Goal: Task Accomplishment & Management: Manage account settings

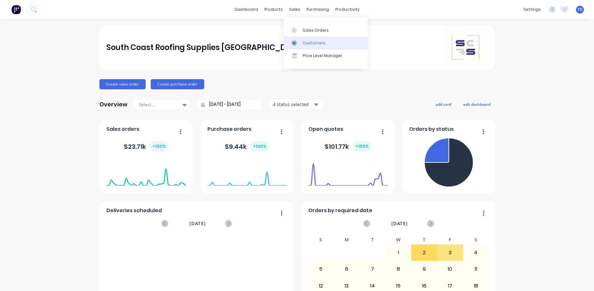
click at [311, 41] on div "Customers" at bounding box center [314, 43] width 23 height 6
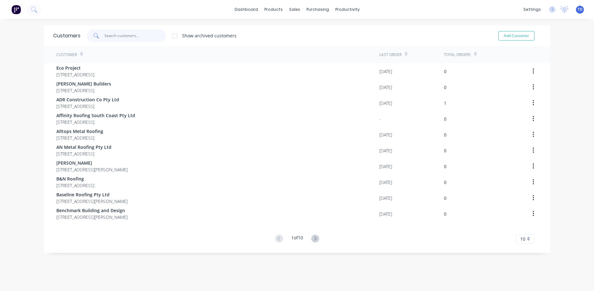
click at [143, 37] on input "text" at bounding box center [135, 35] width 62 height 13
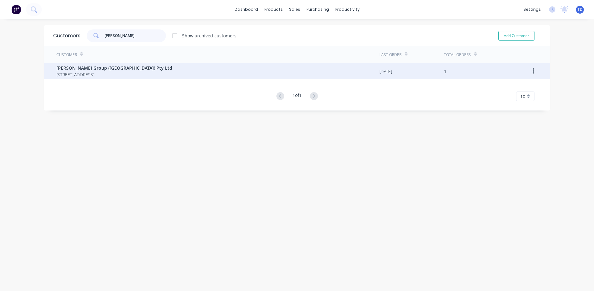
type input "[PERSON_NAME]"
click at [121, 71] on span "[STREET_ADDRESS]" at bounding box center [114, 74] width 116 height 7
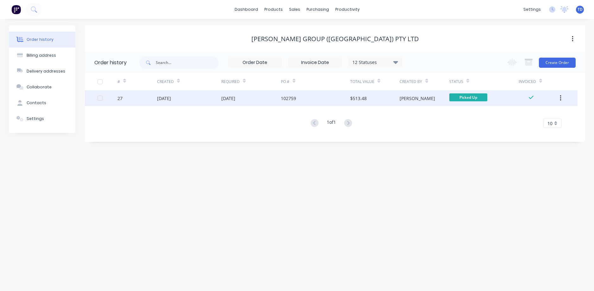
click at [266, 98] on div "[DATE]" at bounding box center [251, 98] width 60 height 16
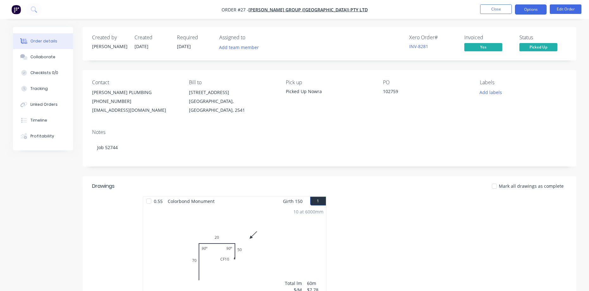
click at [528, 10] on button "Options" at bounding box center [531, 9] width 32 height 10
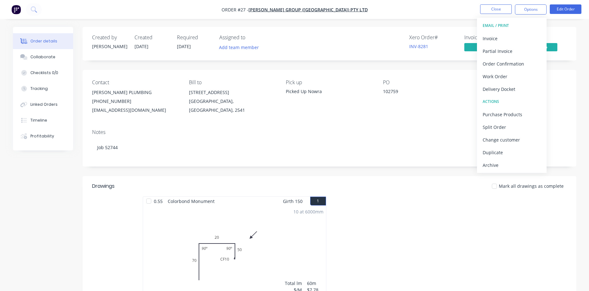
click at [581, 129] on div "Order details Collaborate Checklists 0/0 Tracking Linked Orders Timeline Profit…" at bounding box center [295, 224] width 576 height 395
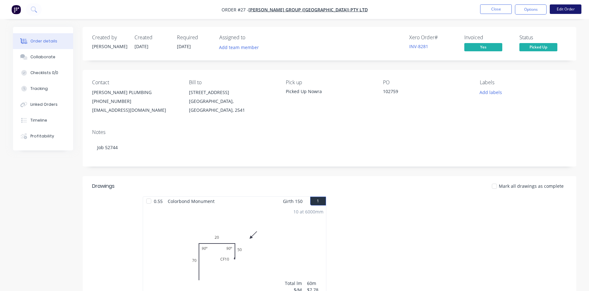
click at [564, 10] on button "Edit Order" at bounding box center [566, 8] width 32 height 9
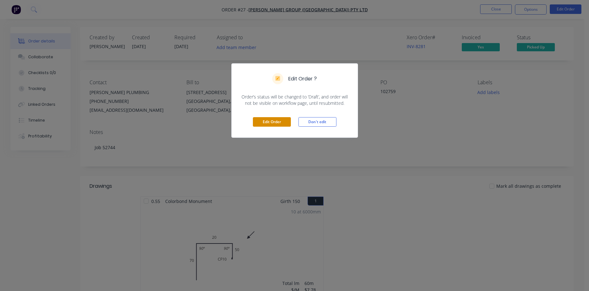
click at [279, 122] on button "Edit Order" at bounding box center [272, 121] width 38 height 9
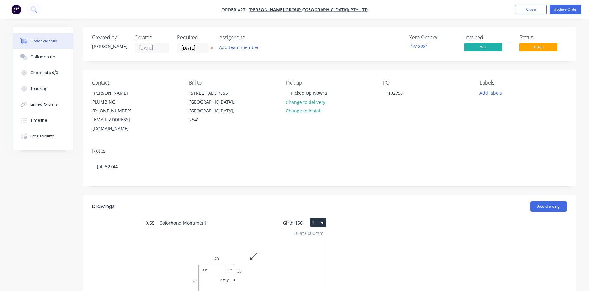
click at [317, 218] on button "1" at bounding box center [318, 222] width 16 height 9
click at [297, 259] on div "Delete" at bounding box center [296, 263] width 49 height 9
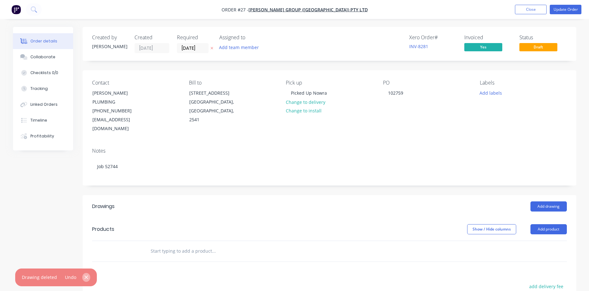
drag, startPoint x: 85, startPoint y: 278, endPoint x: 104, endPoint y: 276, distance: 19.1
click at [86, 278] on icon "button" at bounding box center [86, 277] width 4 height 6
click at [542, 224] on button "Add product" at bounding box center [549, 229] width 36 height 10
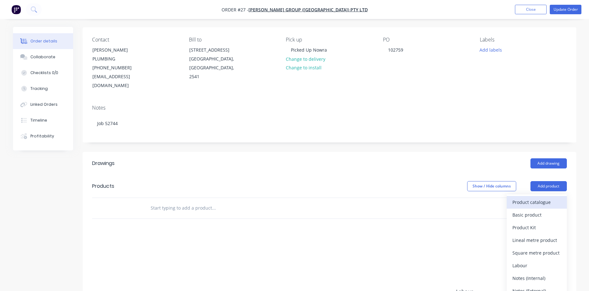
scroll to position [63, 0]
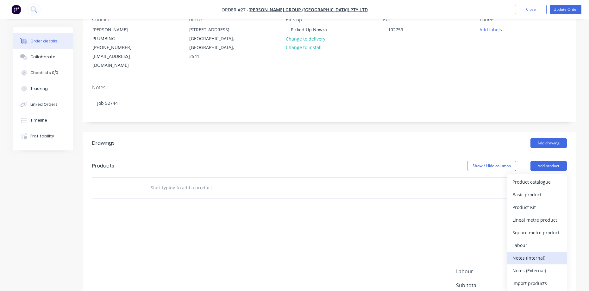
click at [538, 253] on div "Notes (Internal)" at bounding box center [536, 257] width 49 height 9
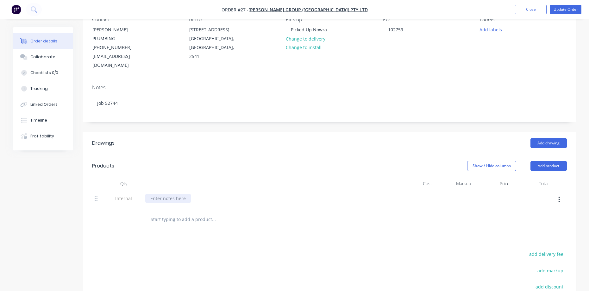
click at [167, 194] on div at bounding box center [168, 198] width 46 height 9
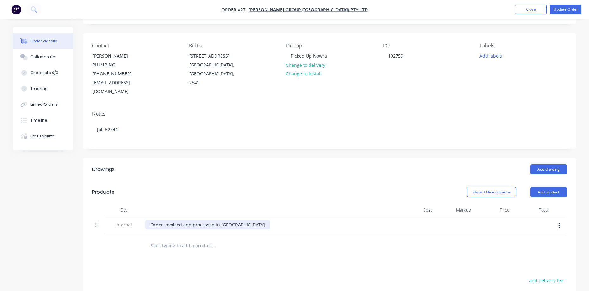
scroll to position [0, 0]
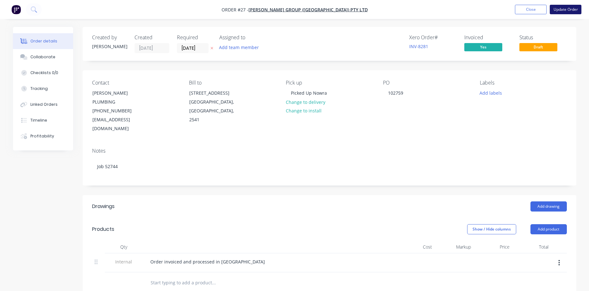
click at [560, 12] on button "Update Order" at bounding box center [566, 9] width 32 height 9
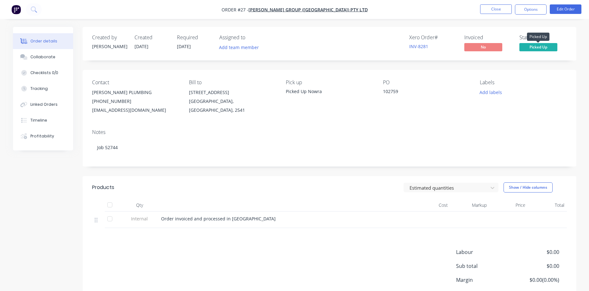
click at [542, 49] on span "Picked Up" at bounding box center [538, 47] width 38 height 8
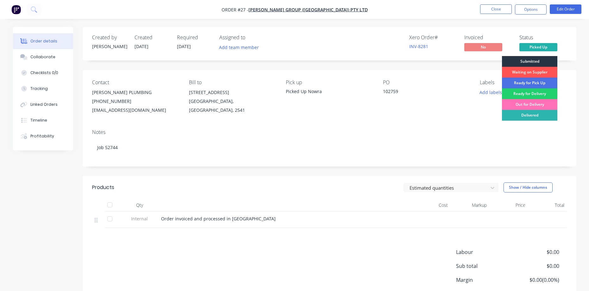
click at [539, 60] on div "Submitted" at bounding box center [529, 61] width 55 height 11
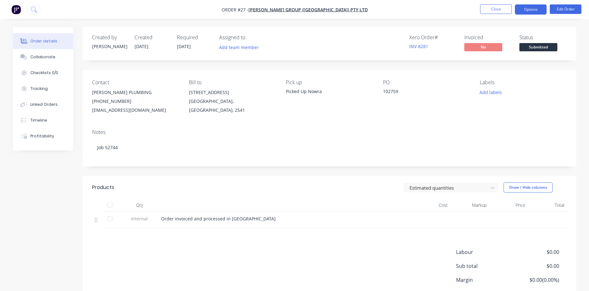
click at [522, 10] on button "Options" at bounding box center [531, 9] width 32 height 10
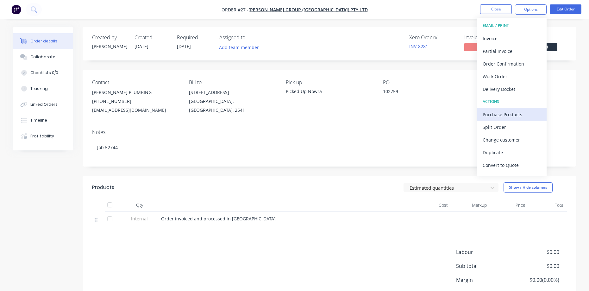
scroll to position [9, 0]
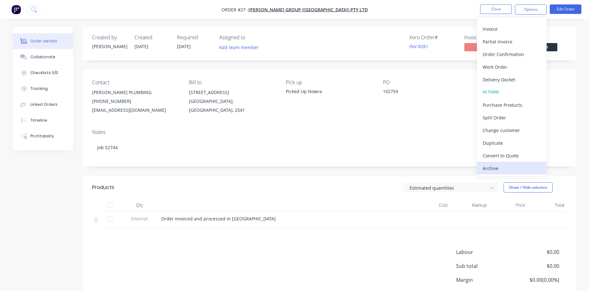
click at [497, 169] on div "Archive" at bounding box center [512, 168] width 58 height 9
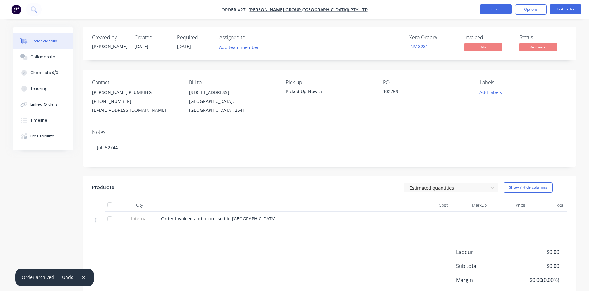
scroll to position [32, 0]
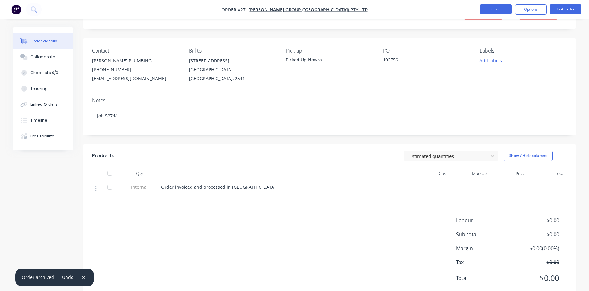
click at [492, 11] on button "Close" at bounding box center [496, 8] width 32 height 9
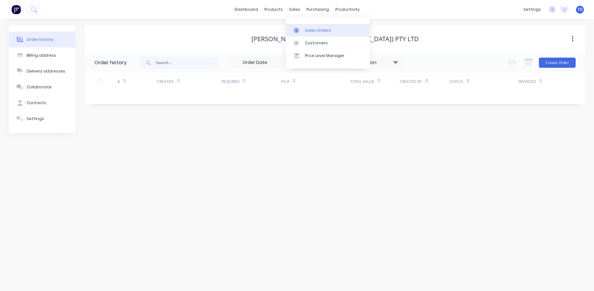
click at [310, 32] on div "Sales Orders" at bounding box center [318, 31] width 26 height 6
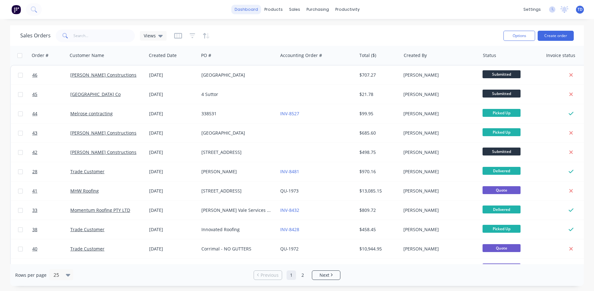
click at [246, 10] on link "dashboard" at bounding box center [246, 9] width 30 height 9
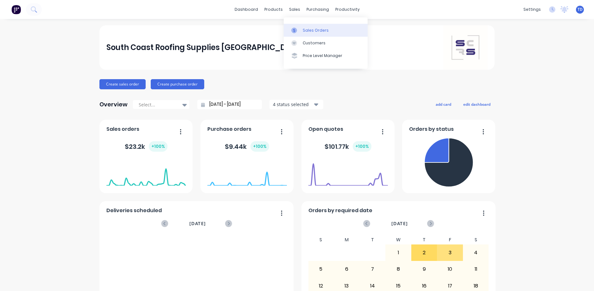
click at [303, 32] on div "Sales Orders" at bounding box center [316, 31] width 26 height 6
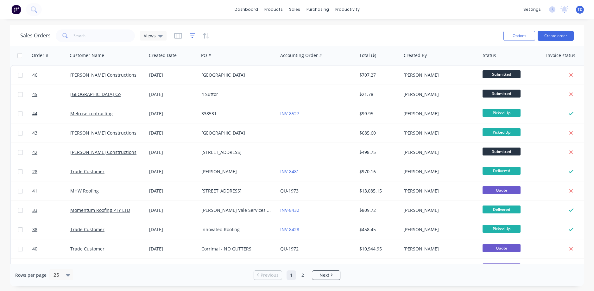
click at [192, 35] on icon "button" at bounding box center [192, 35] width 4 height 1
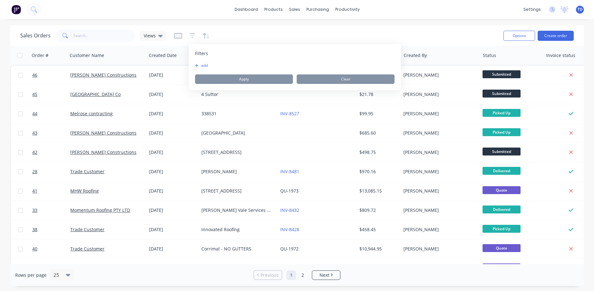
click at [399, 29] on div "Sales Orders Views" at bounding box center [259, 36] width 478 height 16
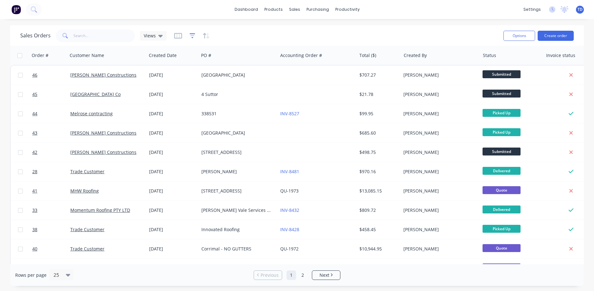
click at [190, 34] on icon "button" at bounding box center [193, 36] width 6 height 6
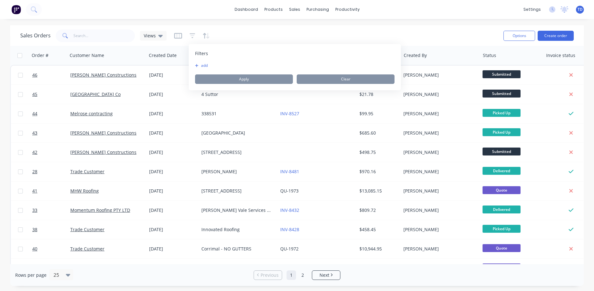
click at [196, 65] on icon "button" at bounding box center [196, 66] width 3 height 4
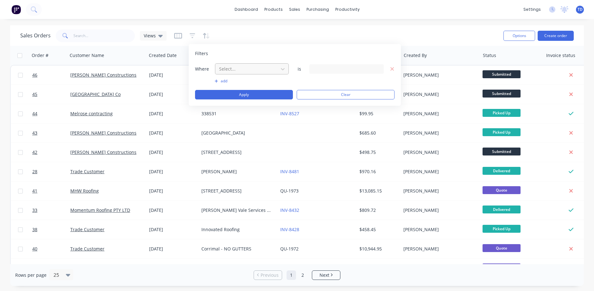
click at [223, 70] on div at bounding box center [246, 69] width 57 height 8
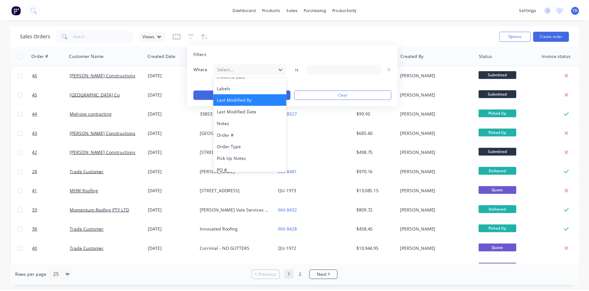
scroll to position [154, 0]
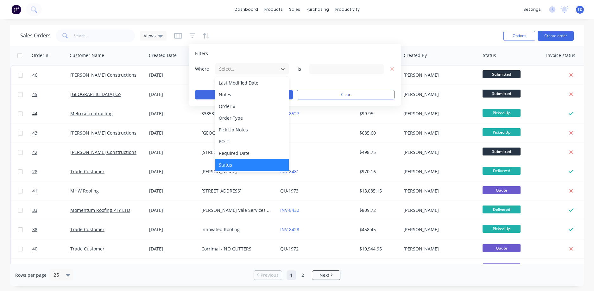
click at [228, 162] on div "Status" at bounding box center [252, 165] width 74 height 12
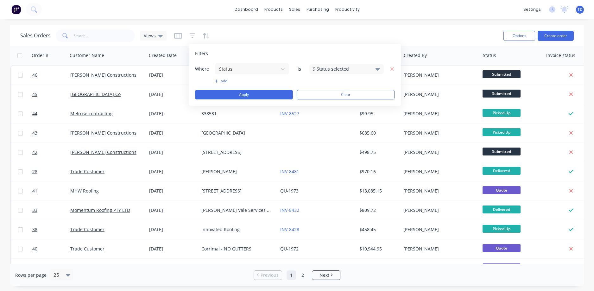
click at [351, 67] on div "9 Status selected" at bounding box center [341, 69] width 57 height 7
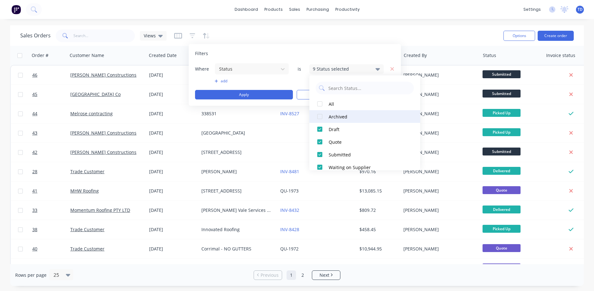
click at [320, 115] on div at bounding box center [319, 116] width 13 height 13
click at [377, 35] on div "Sales Orders Views" at bounding box center [259, 36] width 478 height 16
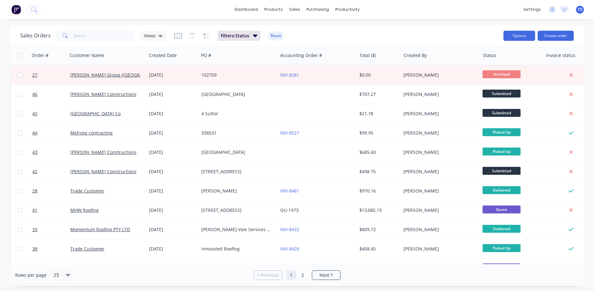
click at [512, 34] on button "Options" at bounding box center [519, 36] width 32 height 10
click at [429, 33] on div "Sales Orders Views Filters: Status Reset" at bounding box center [259, 36] width 478 height 16
click at [412, 37] on div "Sales Orders Views Filters: Status Reset" at bounding box center [259, 36] width 478 height 16
click at [248, 10] on link "dashboard" at bounding box center [246, 9] width 30 height 9
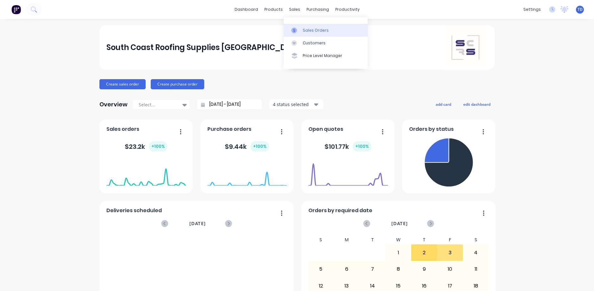
click at [299, 31] on div at bounding box center [295, 31] width 9 height 6
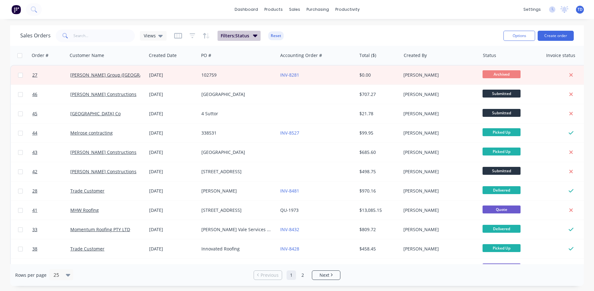
click at [236, 36] on span "Filters: Status" at bounding box center [235, 36] width 28 height 6
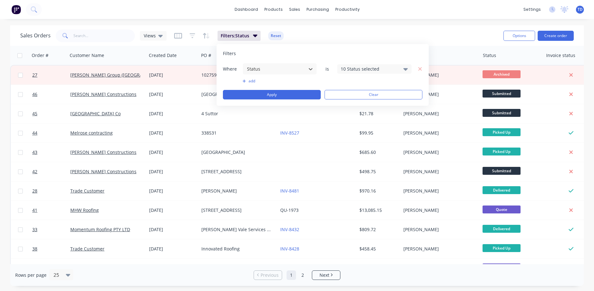
click at [372, 68] on div "10 Status selected" at bounding box center [369, 69] width 57 height 7
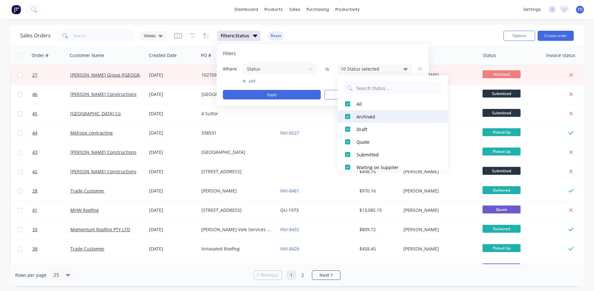
click at [347, 116] on div at bounding box center [347, 116] width 13 height 13
click at [433, 40] on div "Sales Orders Views Filters: Status Reset" at bounding box center [259, 36] width 478 height 16
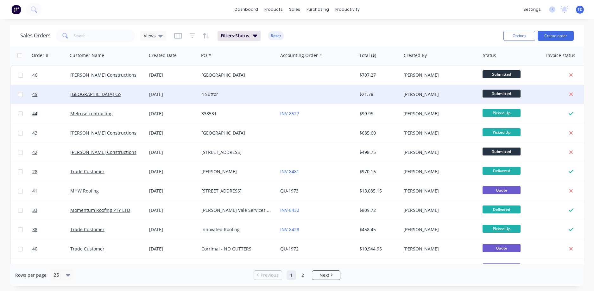
click at [304, 99] on div at bounding box center [317, 94] width 79 height 19
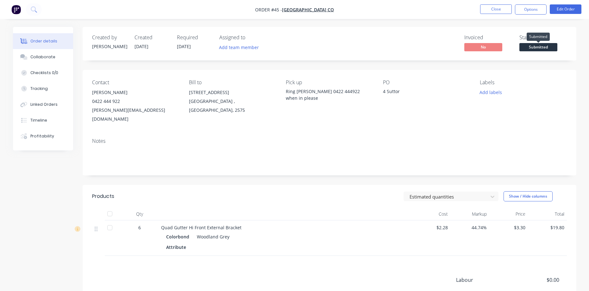
click at [532, 49] on span "Submitted" at bounding box center [538, 47] width 38 height 8
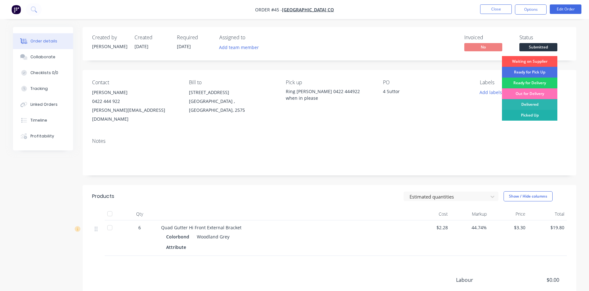
click at [534, 115] on div "Picked Up" at bounding box center [529, 115] width 55 height 11
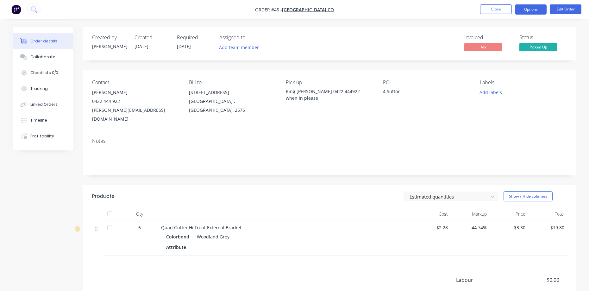
click at [529, 7] on button "Options" at bounding box center [531, 9] width 32 height 10
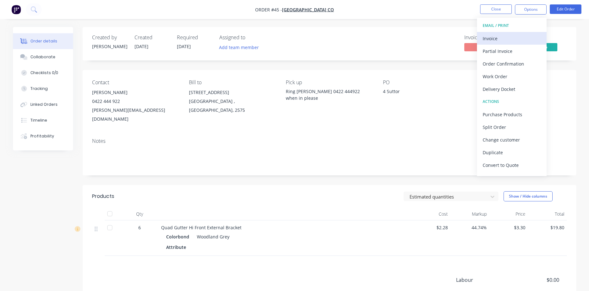
click at [483, 37] on div "Invoice" at bounding box center [512, 38] width 58 height 9
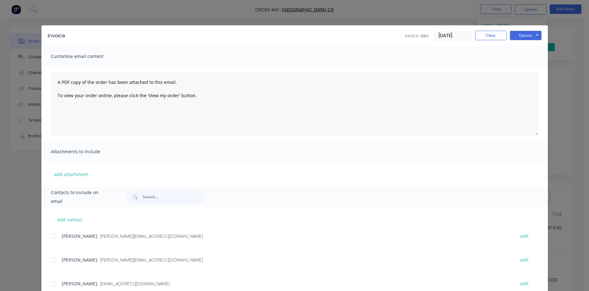
click at [53, 257] on div at bounding box center [53, 260] width 13 height 13
click at [513, 33] on button "Options" at bounding box center [526, 35] width 32 height 9
click at [521, 67] on button "Email" at bounding box center [530, 67] width 41 height 10
click at [523, 34] on button "Options" at bounding box center [526, 35] width 32 height 9
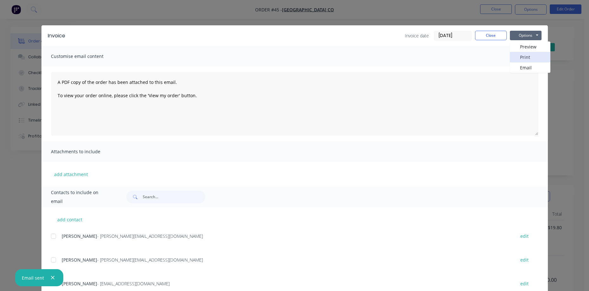
click at [524, 54] on button "Print" at bounding box center [530, 57] width 41 height 10
click at [478, 35] on button "Close" at bounding box center [491, 35] width 32 height 9
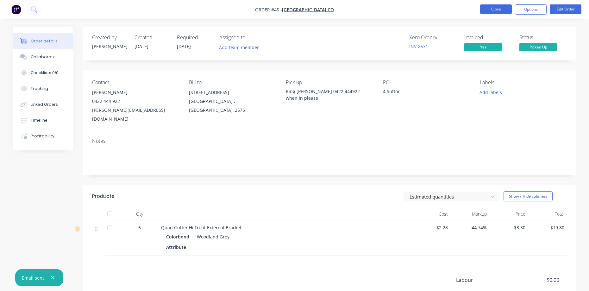
click at [491, 10] on button "Close" at bounding box center [496, 8] width 32 height 9
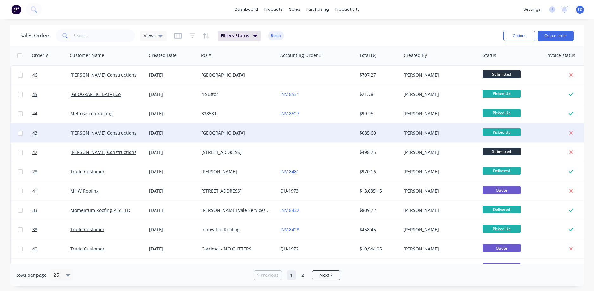
click at [320, 132] on div at bounding box center [317, 132] width 79 height 19
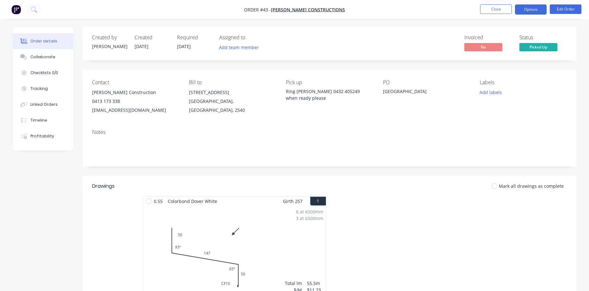
click at [532, 10] on button "Options" at bounding box center [531, 9] width 32 height 10
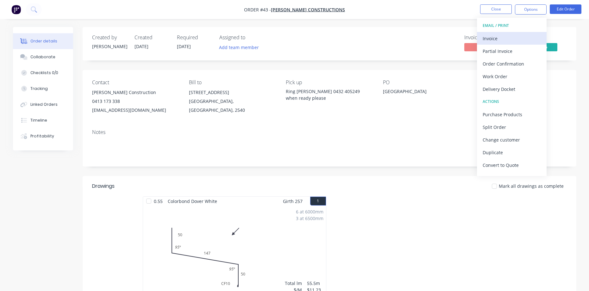
click at [496, 36] on div "Invoice" at bounding box center [512, 38] width 58 height 9
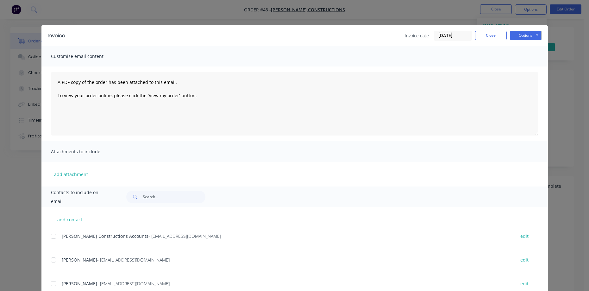
click at [55, 235] on div at bounding box center [53, 236] width 13 height 13
click at [520, 37] on button "Options" at bounding box center [526, 35] width 32 height 9
click at [522, 68] on button "Email" at bounding box center [530, 67] width 41 height 10
click at [521, 37] on button "Options" at bounding box center [526, 35] width 32 height 9
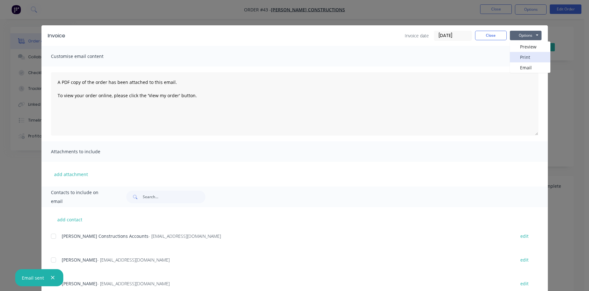
click at [521, 56] on button "Print" at bounding box center [530, 57] width 41 height 10
click at [483, 37] on button "Close" at bounding box center [491, 35] width 32 height 9
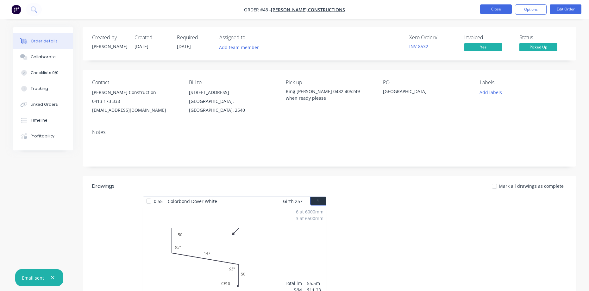
click at [494, 13] on button "Close" at bounding box center [496, 8] width 32 height 9
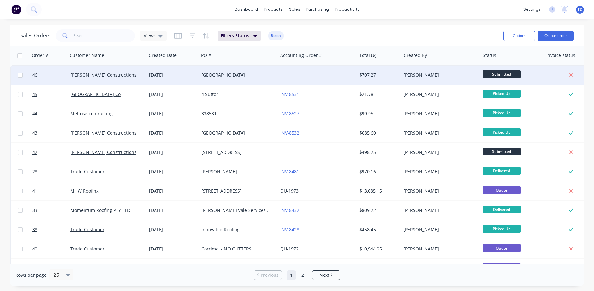
click at [390, 74] on div "$707.27" at bounding box center [377, 75] width 37 height 6
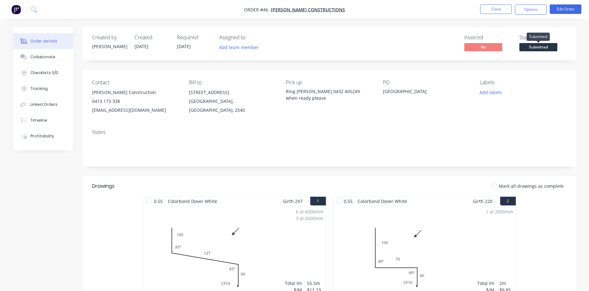
click at [541, 45] on span "Submitted" at bounding box center [538, 47] width 38 height 8
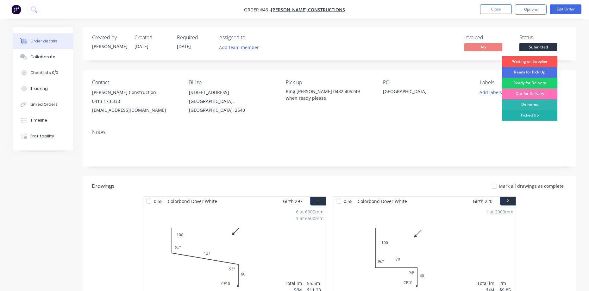
click at [530, 116] on div "Picked Up" at bounding box center [529, 115] width 55 height 11
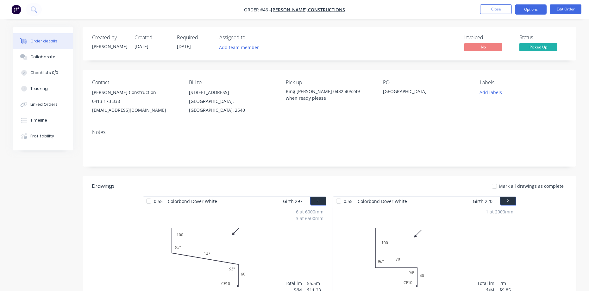
click at [529, 10] on button "Options" at bounding box center [531, 9] width 32 height 10
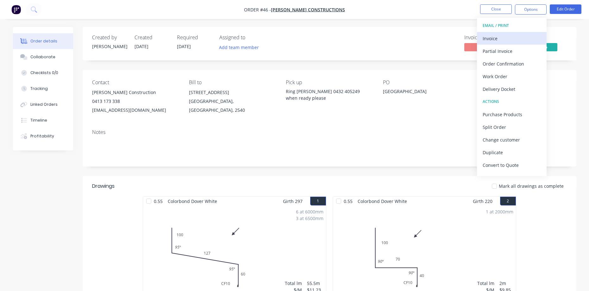
click at [498, 38] on div "Invoice" at bounding box center [512, 38] width 58 height 9
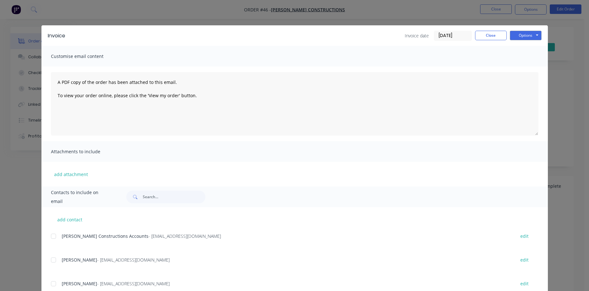
click at [52, 237] on div at bounding box center [53, 236] width 13 height 13
click at [532, 35] on button "Options" at bounding box center [526, 35] width 32 height 9
click at [531, 65] on button "Email" at bounding box center [530, 67] width 41 height 10
click at [526, 36] on button "Options" at bounding box center [526, 35] width 32 height 9
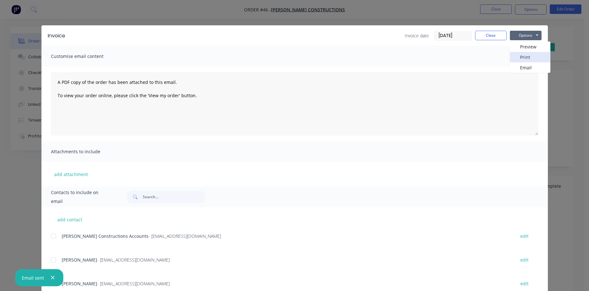
click at [525, 58] on button "Print" at bounding box center [530, 57] width 41 height 10
click at [475, 35] on button "Close" at bounding box center [491, 35] width 32 height 9
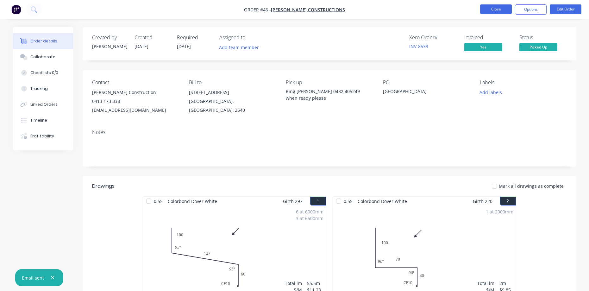
click at [494, 11] on button "Close" at bounding box center [496, 8] width 32 height 9
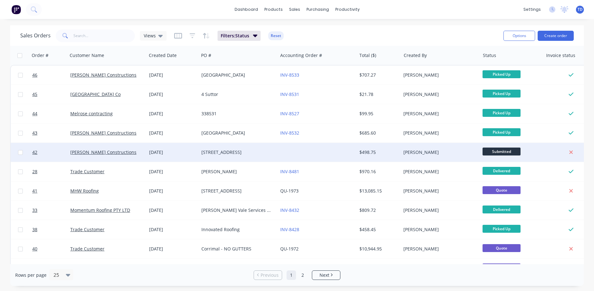
click at [323, 154] on div at bounding box center [317, 152] width 79 height 19
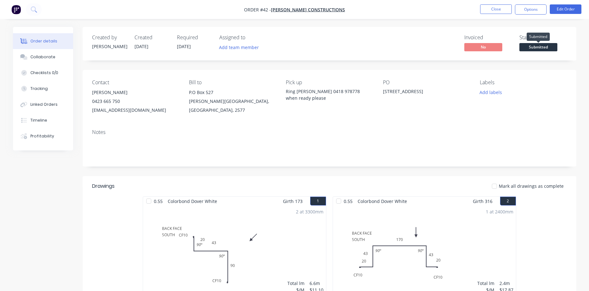
click at [529, 44] on span "Submitted" at bounding box center [538, 47] width 38 height 8
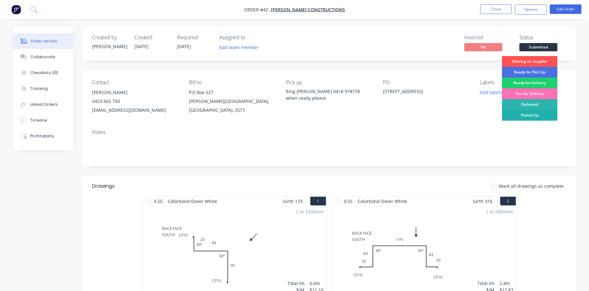
click at [533, 115] on div "Picked Up" at bounding box center [529, 115] width 55 height 11
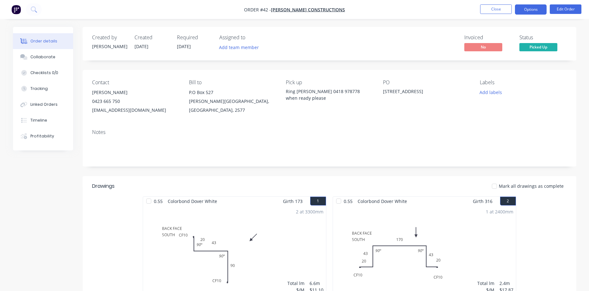
click at [533, 11] on button "Options" at bounding box center [531, 9] width 32 height 10
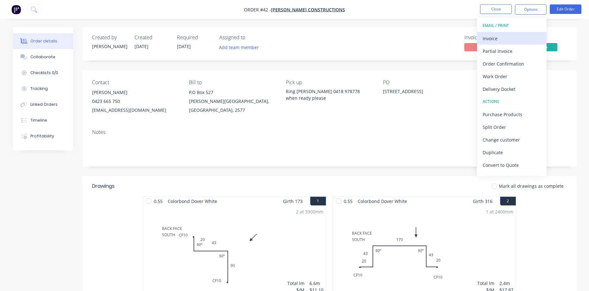
click at [493, 38] on div "Invoice" at bounding box center [512, 38] width 58 height 9
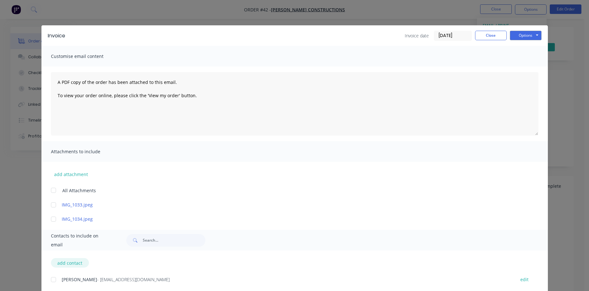
scroll to position [17, 0]
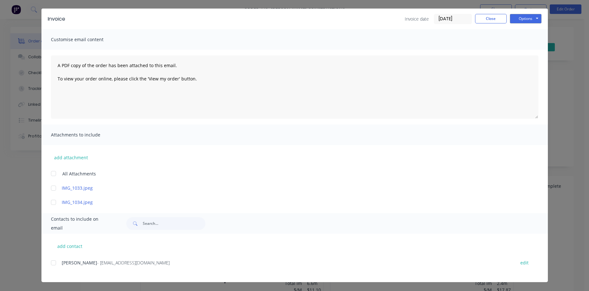
click at [50, 264] on div at bounding box center [53, 262] width 13 height 13
click at [518, 18] on button "Options" at bounding box center [526, 18] width 32 height 9
click at [519, 53] on button "Email" at bounding box center [530, 51] width 41 height 10
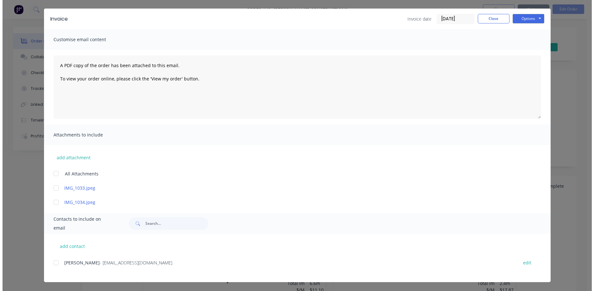
scroll to position [0, 0]
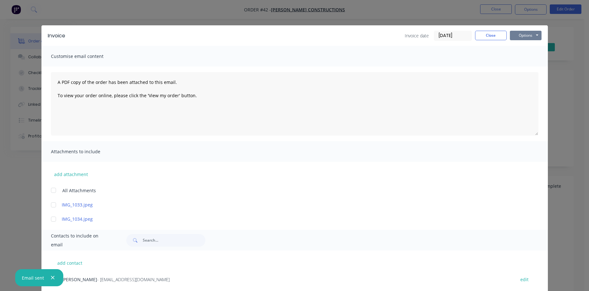
click at [520, 35] on button "Options" at bounding box center [526, 35] width 32 height 9
click at [517, 54] on button "Print" at bounding box center [530, 57] width 41 height 10
click at [491, 35] on button "Close" at bounding box center [491, 35] width 32 height 9
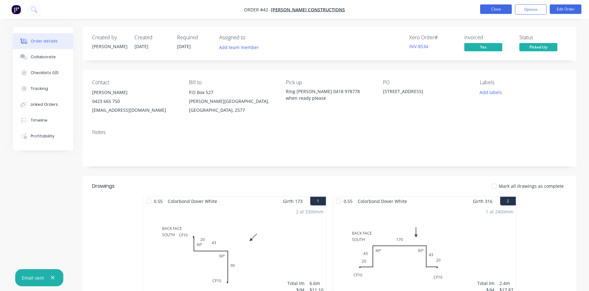
click at [498, 13] on button "Close" at bounding box center [496, 8] width 32 height 9
